Goal: Information Seeking & Learning: Compare options

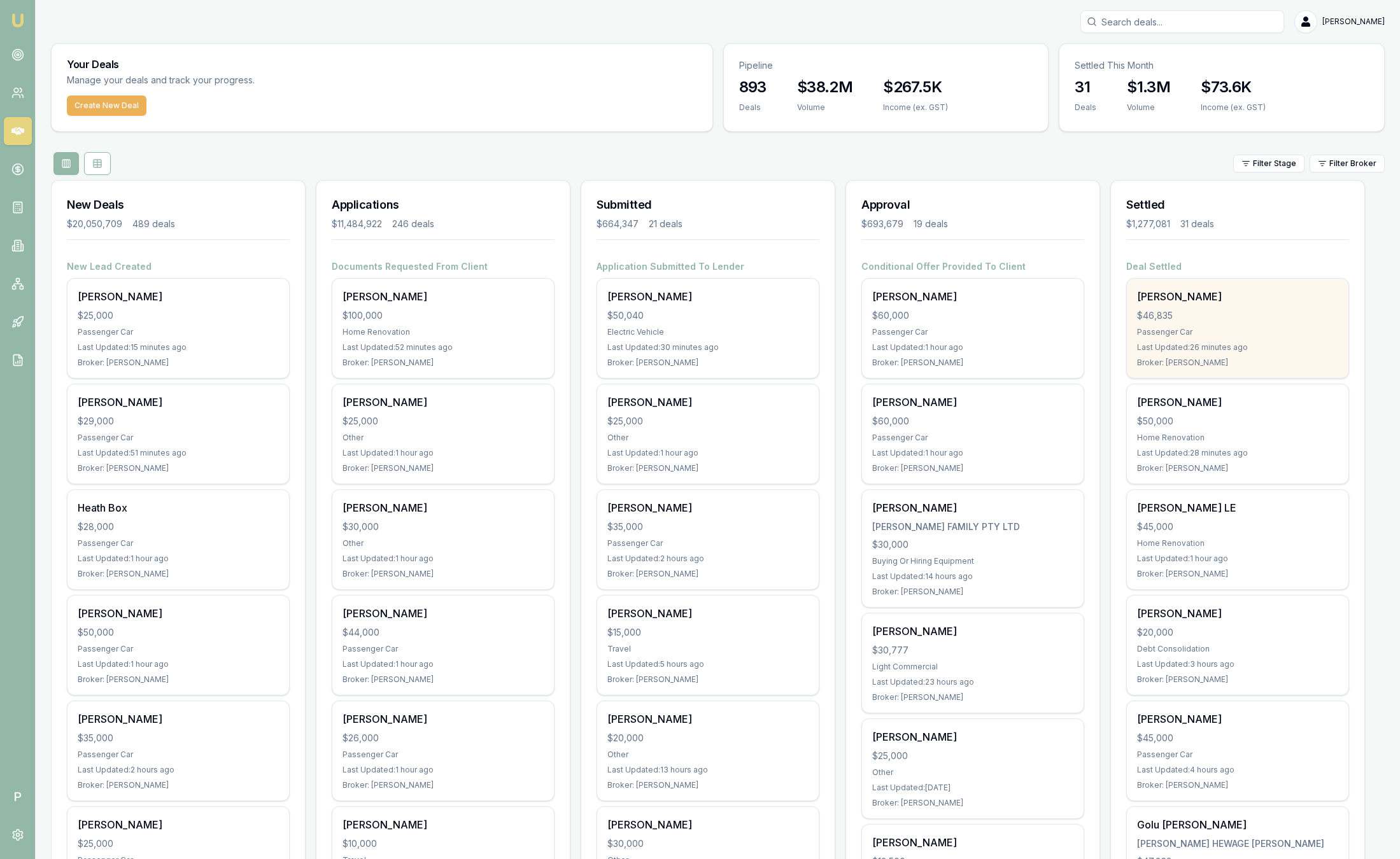
click at [1257, 313] on div "$46,835" at bounding box center [1237, 316] width 201 height 13
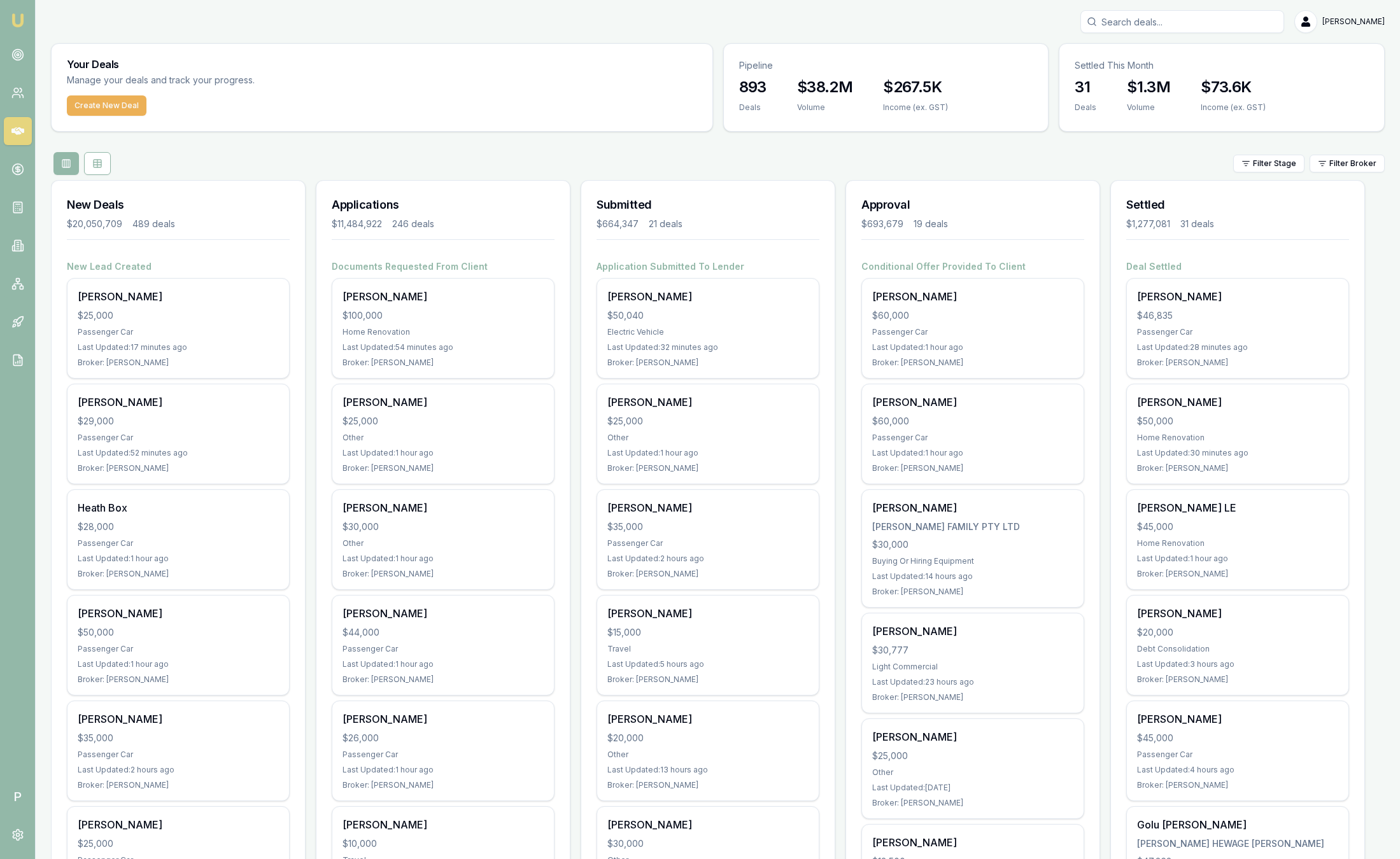
click at [1348, 158] on html "Emu Broker P Sam Crouch Toggle Menu Your Deals Manage your deals and track your…" at bounding box center [700, 430] width 1400 height 859
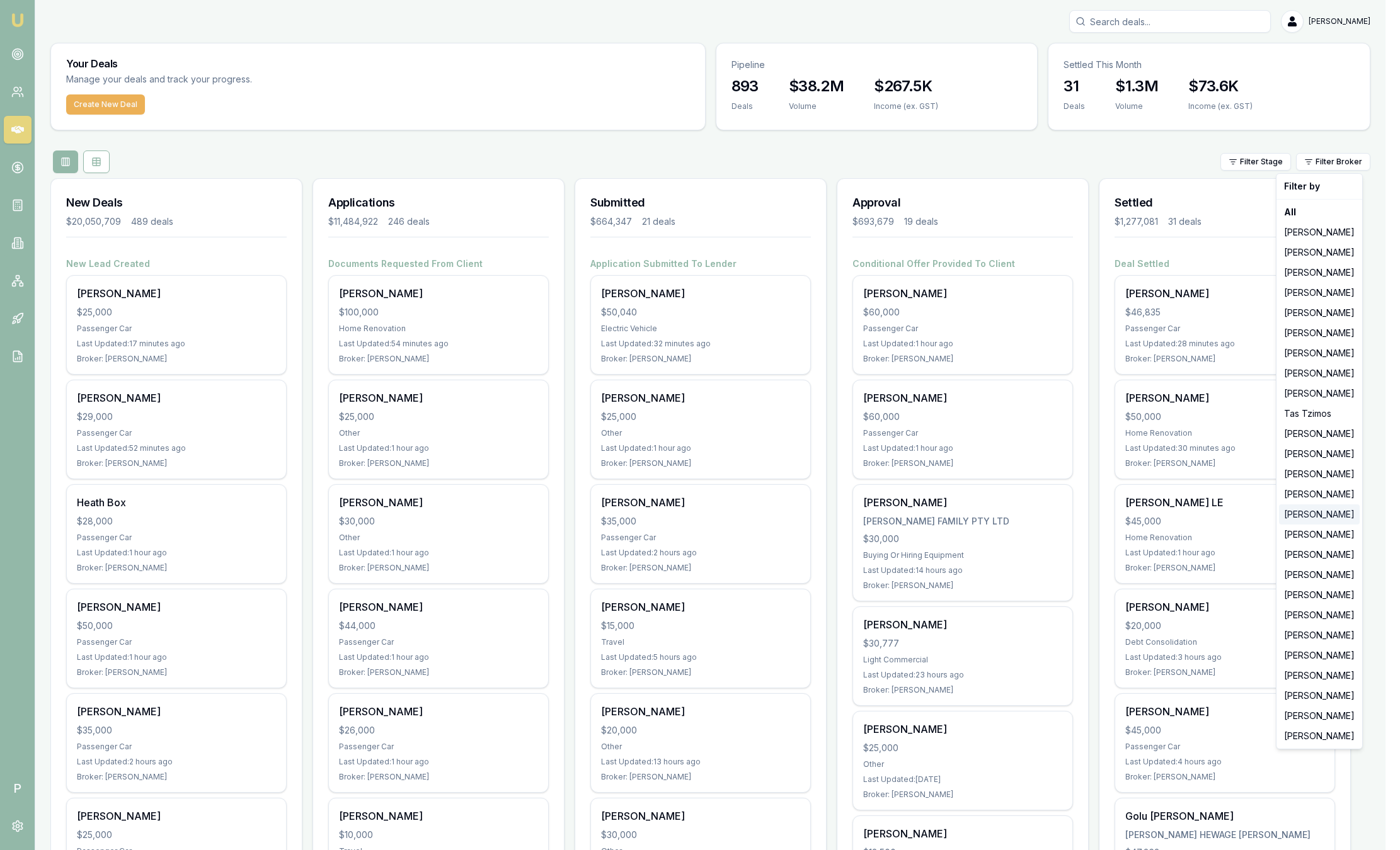
click at [1323, 514] on div "[PERSON_NAME]" at bounding box center [1319, 515] width 81 height 20
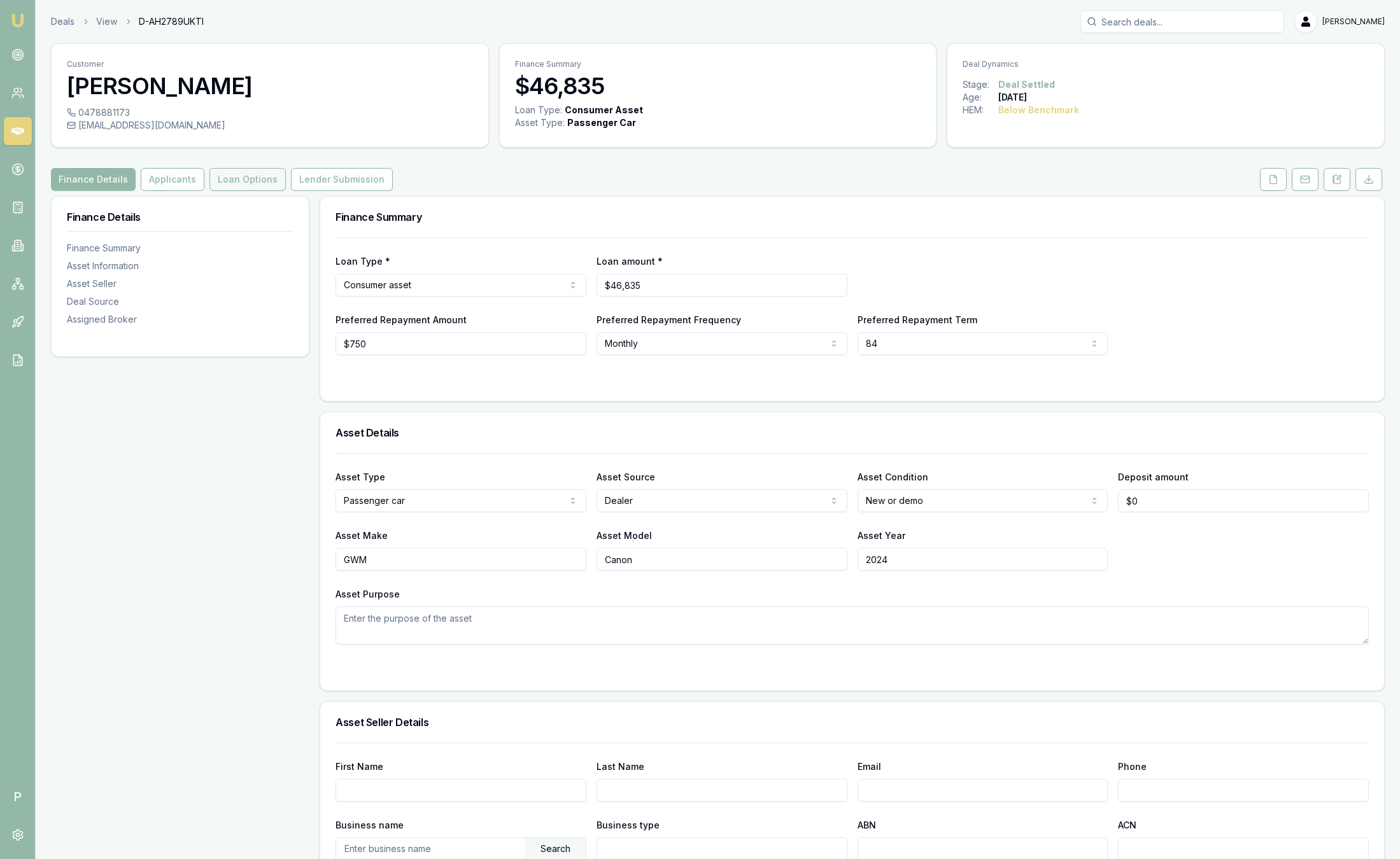
click at [243, 183] on button "Loan Options" at bounding box center [248, 179] width 77 height 23
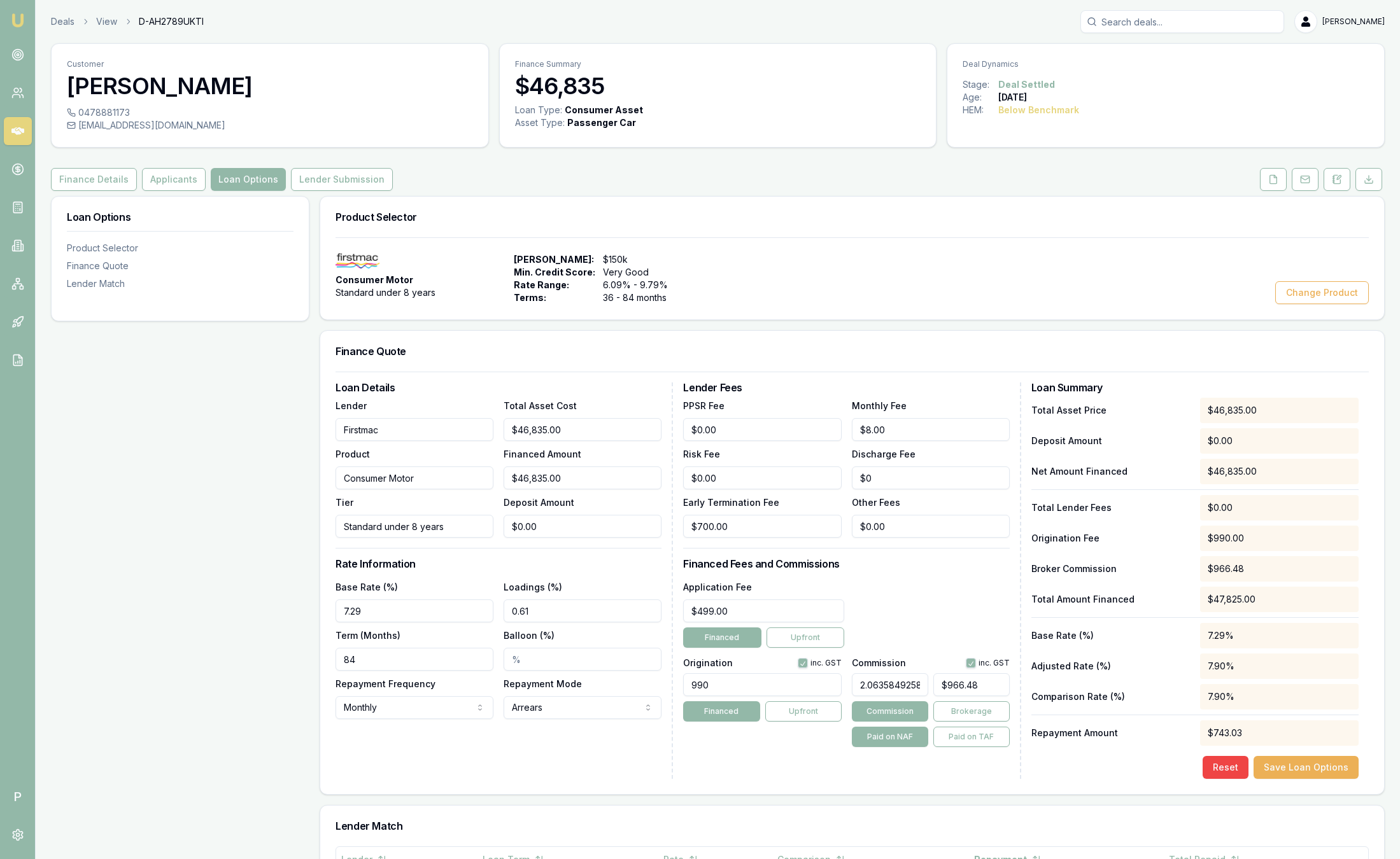
click at [18, 20] on img at bounding box center [17, 20] width 15 height 15
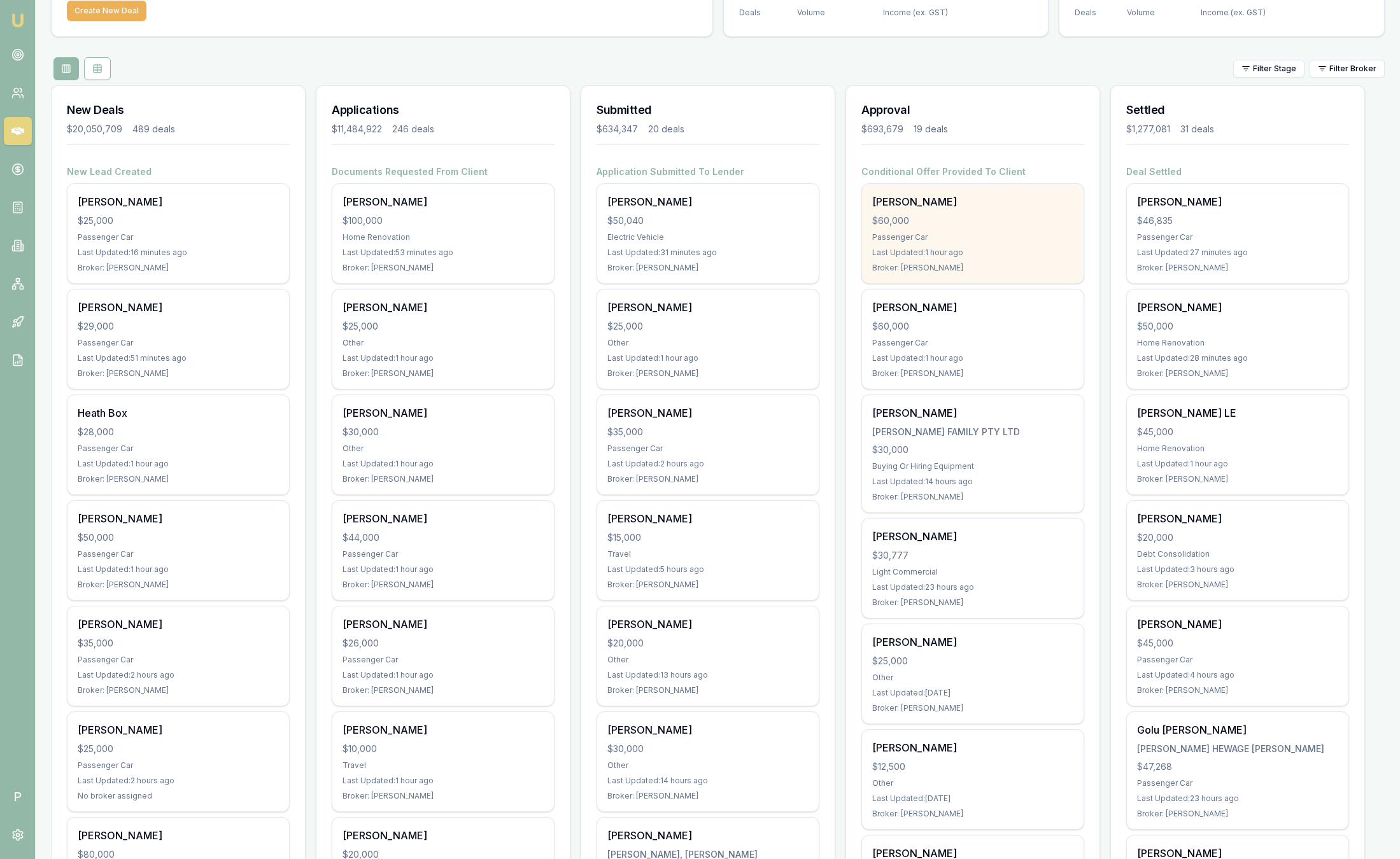
scroll to position [95, 0]
click at [1006, 222] on div "$60,000" at bounding box center [972, 220] width 201 height 13
